Goal: Find specific page/section: Find specific page/section

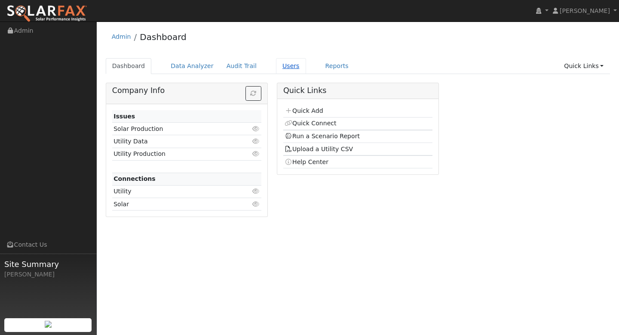
click at [276, 65] on link "Users" at bounding box center [291, 66] width 30 height 16
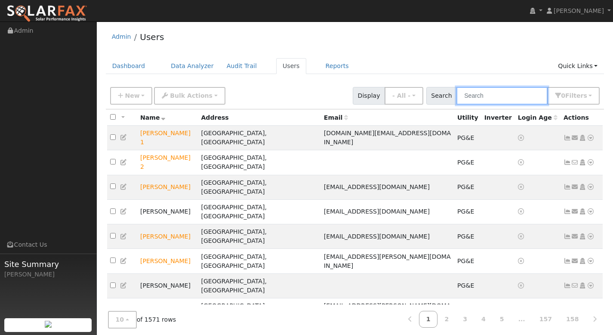
click at [494, 101] on input "text" at bounding box center [501, 96] width 91 height 18
paste input "Todd Chasteen"
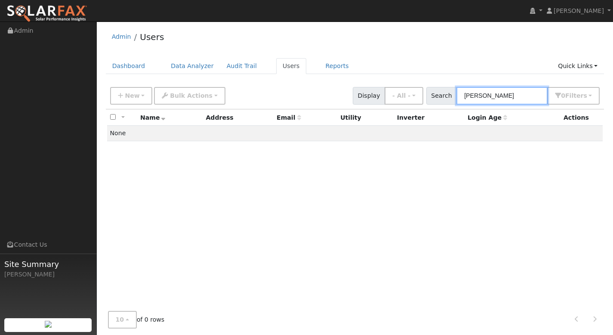
type input "Todd Chasteen"
